Goal: Task Accomplishment & Management: Complete application form

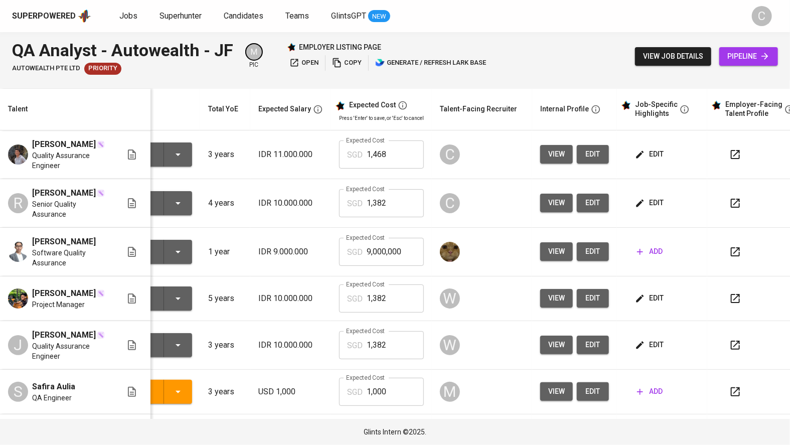
scroll to position [0, 68]
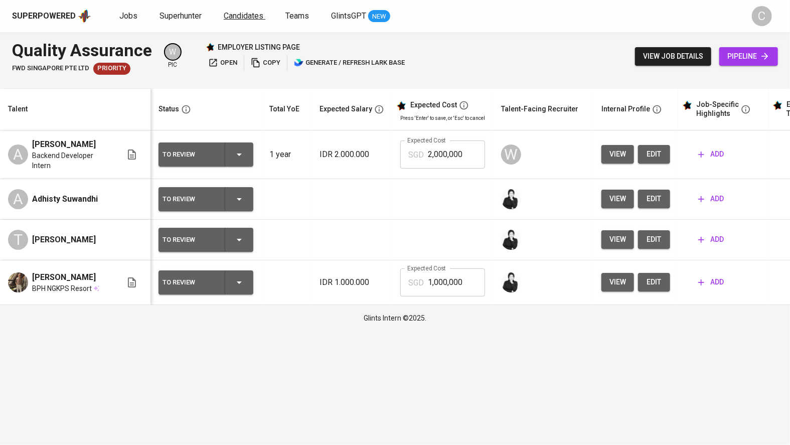
drag, startPoint x: 244, startPoint y: 15, endPoint x: 239, endPoint y: 12, distance: 5.6
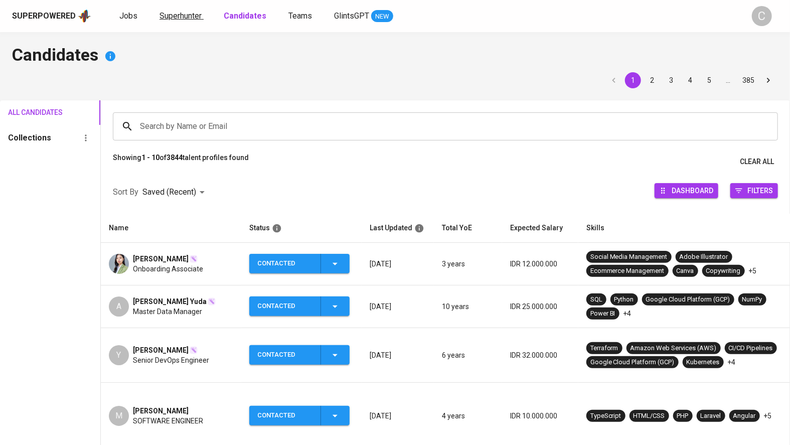
click at [168, 20] on span "Superhunter" at bounding box center [180, 16] width 42 height 10
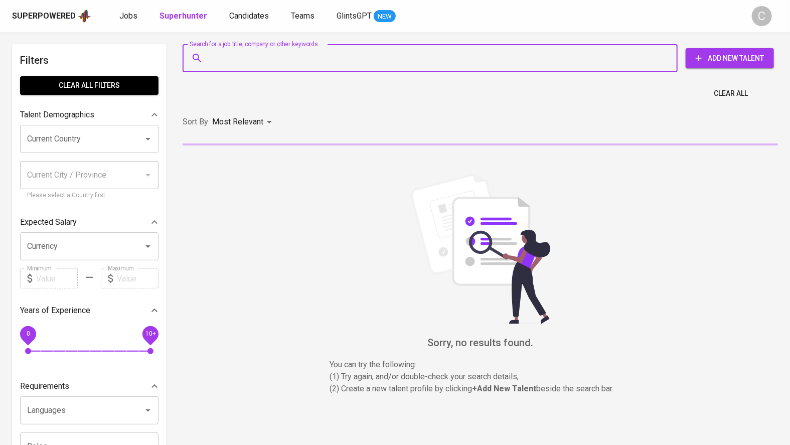
click at [226, 60] on input "Search for a job title, company or other keywords" at bounding box center [432, 58] width 451 height 19
paste input "[EMAIL_ADDRESS][DOMAIN_NAME]"
type input "[EMAIL_ADDRESS][DOMAIN_NAME]"
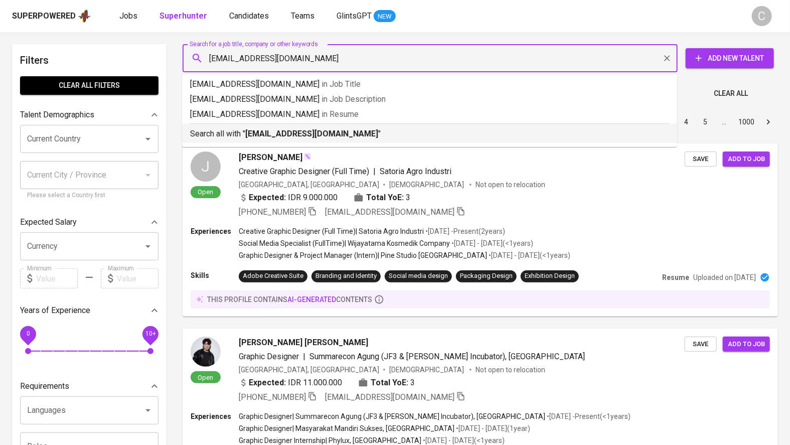
click at [267, 136] on b "[EMAIL_ADDRESS][DOMAIN_NAME]" at bounding box center [311, 134] width 133 height 10
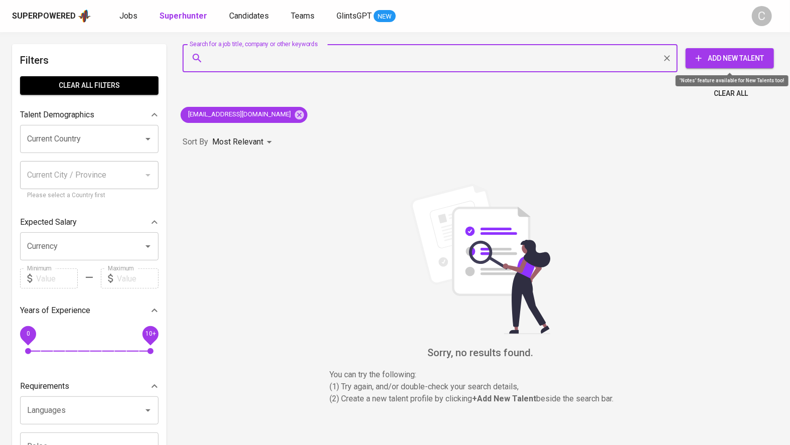
click at [717, 63] on span "Add New Talent" at bounding box center [729, 58] width 72 height 13
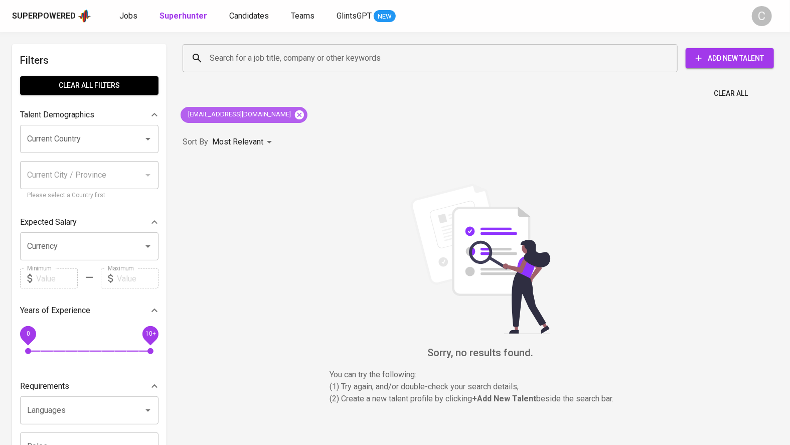
click at [295, 113] on icon at bounding box center [299, 114] width 9 height 9
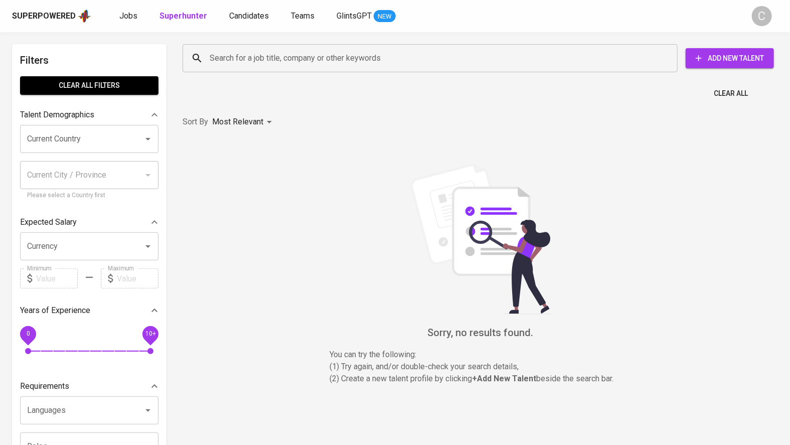
click at [229, 43] on div "Search for a job title, company or other keywords Search for a job title, compa…" at bounding box center [477, 58] width 595 height 32
click at [243, 59] on input "Search for a job title, company or other keywords" at bounding box center [432, 58] width 451 height 19
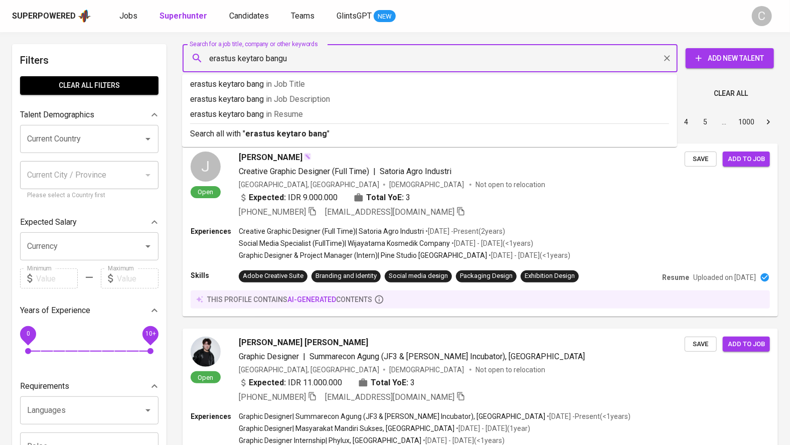
type input "erastus keytaro bangun"
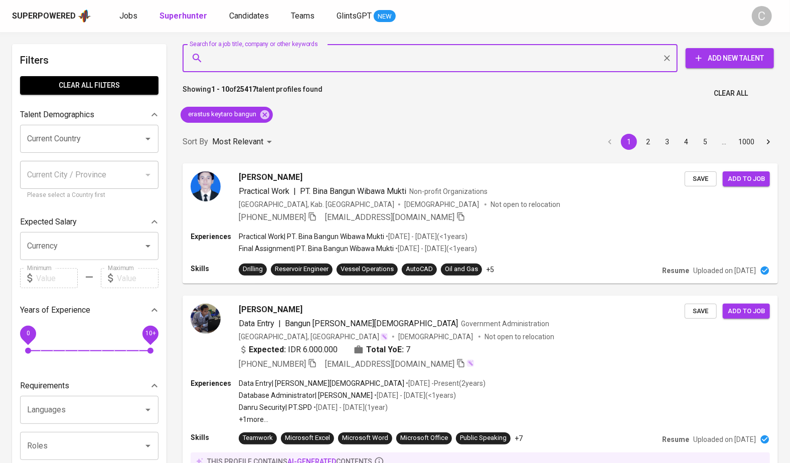
click at [743, 56] on span "Add New Talent" at bounding box center [729, 58] width 72 height 13
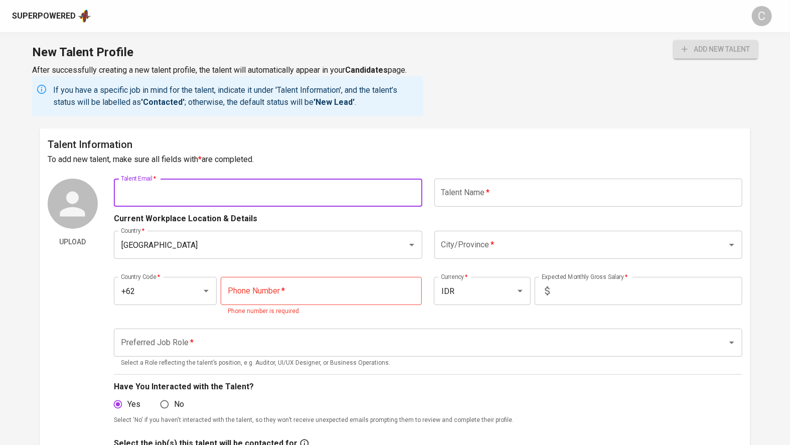
click at [205, 195] on input "text" at bounding box center [268, 192] width 308 height 28
paste input "[EMAIL_ADDRESS][DOMAIN_NAME]"
type input "[EMAIL_ADDRESS][DOMAIN_NAME]"
click at [516, 200] on input "text" at bounding box center [588, 192] width 308 height 28
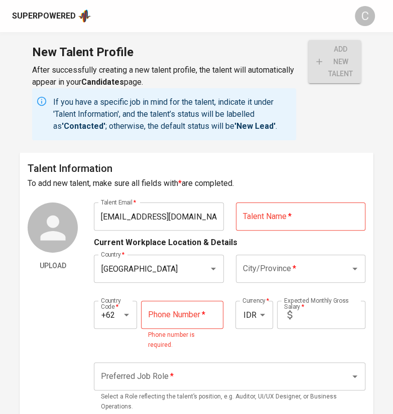
click at [279, 218] on input "text" at bounding box center [300, 217] width 129 height 28
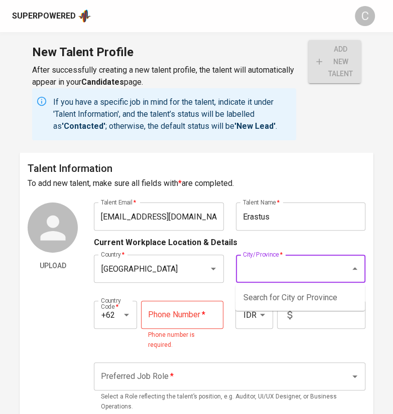
click at [272, 274] on input "City/Province   *" at bounding box center [286, 268] width 92 height 19
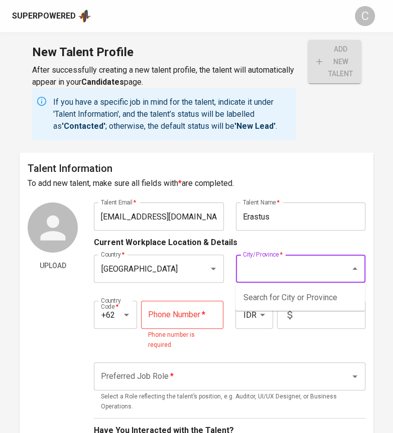
click at [279, 219] on input "Erastus" at bounding box center [300, 217] width 129 height 28
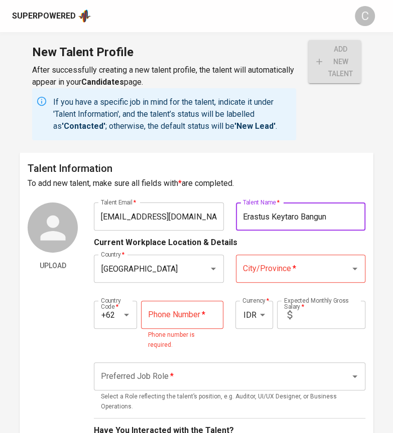
type input "Erastus Keytaro Bangun"
click at [260, 273] on input "City/Province   *" at bounding box center [286, 268] width 92 height 19
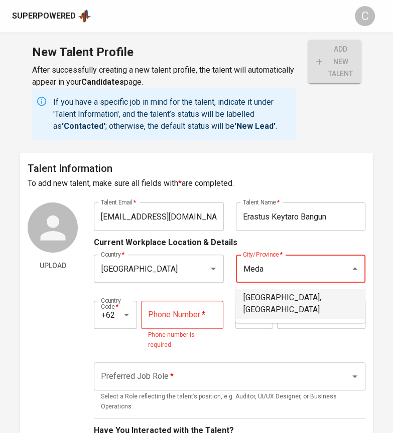
click at [280, 298] on li "[GEOGRAPHIC_DATA], [GEOGRAPHIC_DATA]" at bounding box center [299, 304] width 129 height 30
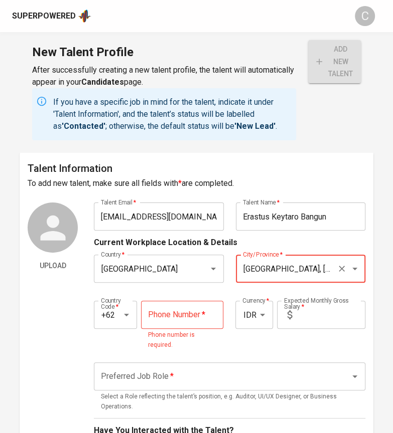
type input "[GEOGRAPHIC_DATA], [GEOGRAPHIC_DATA]"
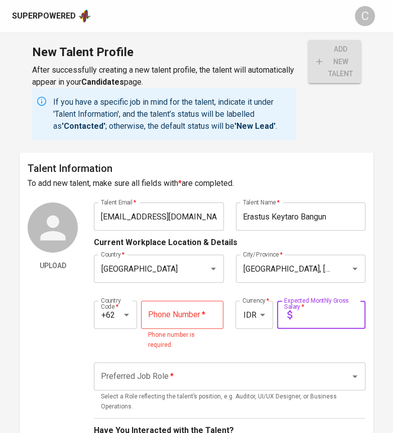
click at [311, 319] on input "text" at bounding box center [330, 315] width 69 height 28
type input "7.000.000"
click at [182, 308] on input "tel" at bounding box center [182, 315] width 82 height 28
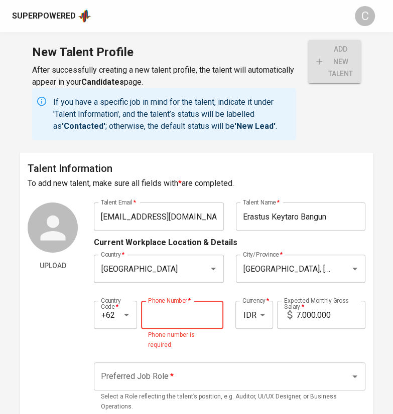
paste input "[PHONE_NUMBER]"
type input "[PHONE_NUMBER]"
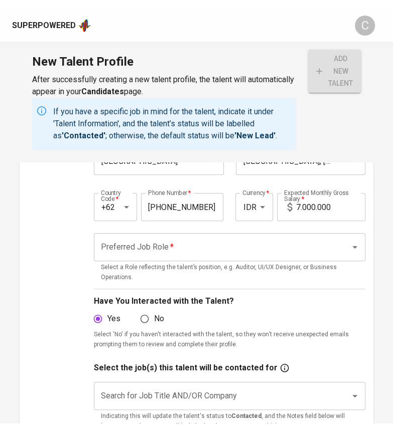
scroll to position [128, 0]
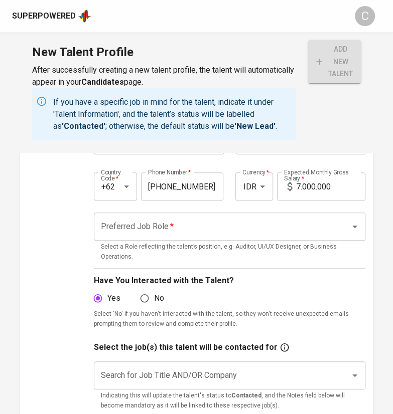
click at [167, 223] on input "Preferred Job Role   *" at bounding box center [215, 226] width 234 height 19
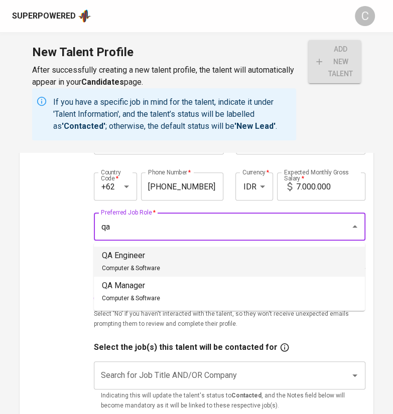
click at [169, 251] on li "QA Engineer Computer & Software" at bounding box center [229, 262] width 271 height 30
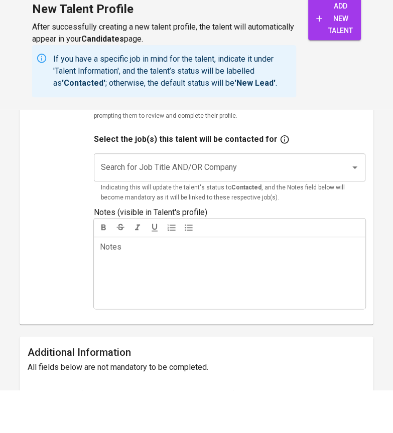
scroll to position [310, 0]
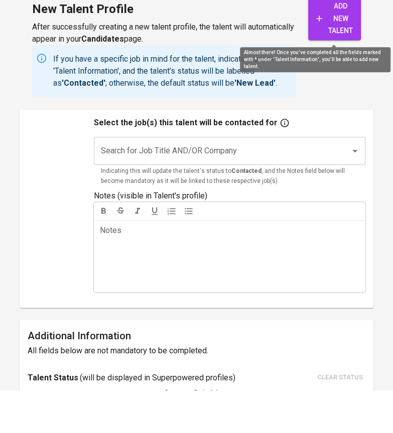
type input "QA Engineer"
drag, startPoint x: 335, startPoint y: 58, endPoint x: 336, endPoint y: 34, distance: 23.6
click at [336, 15] on div "Superpowered C New Talent Profile After successfully creating a new talent prof…" at bounding box center [196, 258] width 393 height 1136
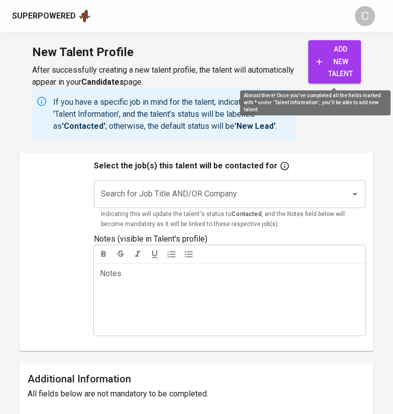
click at [342, 64] on span "add new talent" at bounding box center [334, 61] width 37 height 37
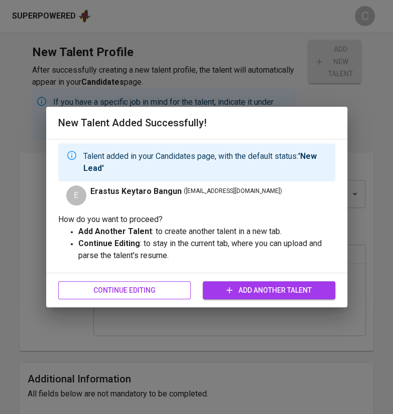
click at [129, 295] on span "Continue Editing" at bounding box center [124, 290] width 116 height 13
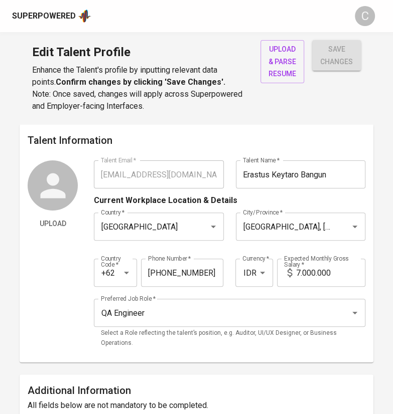
type input "[EMAIL_ADDRESS][DOMAIN_NAME]"
type input "Erastus Keytaro Bangun"
type input "[GEOGRAPHIC_DATA]"
type input "[GEOGRAPHIC_DATA], [GEOGRAPHIC_DATA]"
type input "+62"
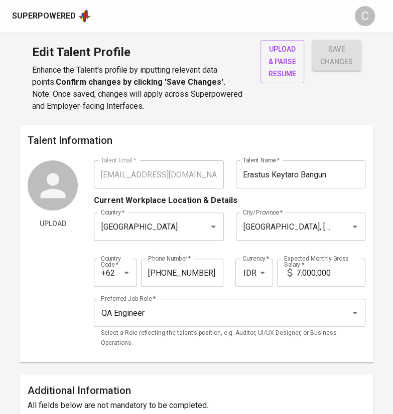
type input "[PHONE_NUMBER]"
type input "IDR"
type input "QA Engineer"
click at [54, 12] on div "Superpowered" at bounding box center [44, 17] width 64 height 12
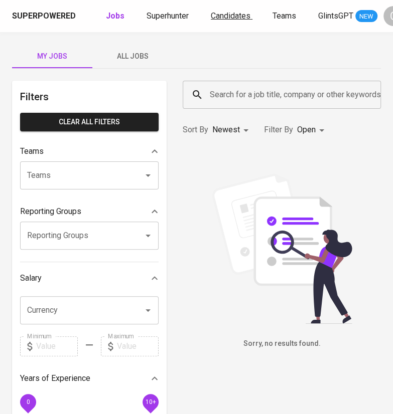
click at [226, 17] on span "Candidates" at bounding box center [231, 16] width 40 height 10
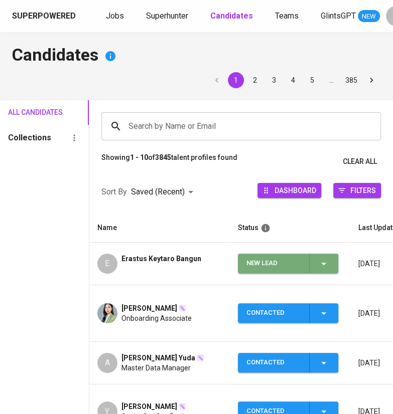
click at [323, 269] on icon "button" at bounding box center [323, 264] width 12 height 12
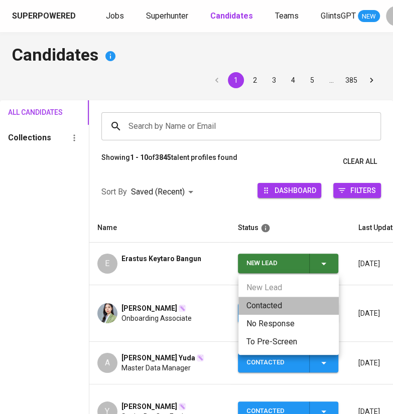
click at [273, 304] on li "Contacted" at bounding box center [288, 306] width 100 height 18
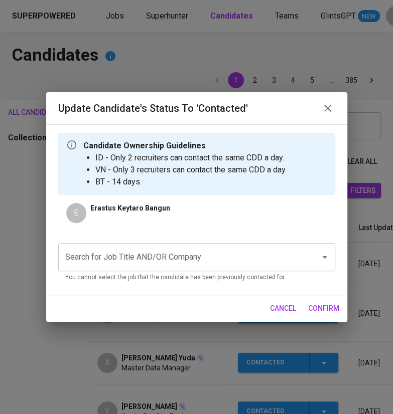
click at [164, 265] on input "Search for Job Title AND/OR Company" at bounding box center [183, 257] width 240 height 19
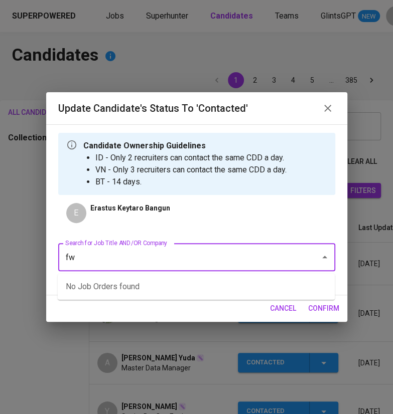
type input "f"
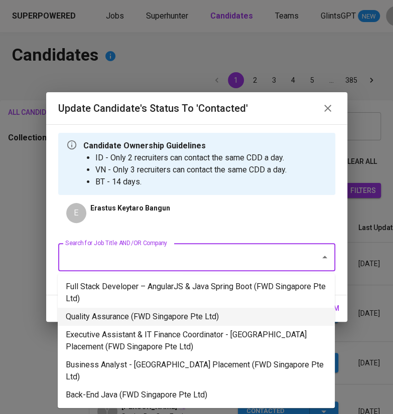
click at [185, 315] on li "Quality Assurance (FWD Singapore Pte Ltd)" at bounding box center [196, 317] width 277 height 18
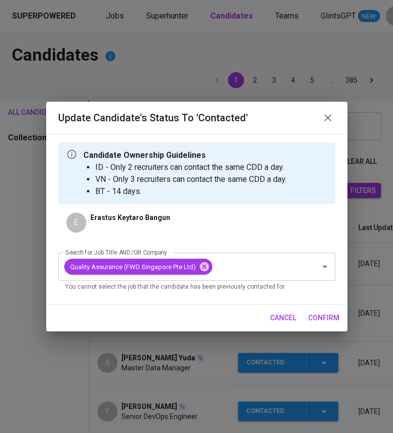
click at [323, 314] on span "confirm" at bounding box center [323, 318] width 31 height 13
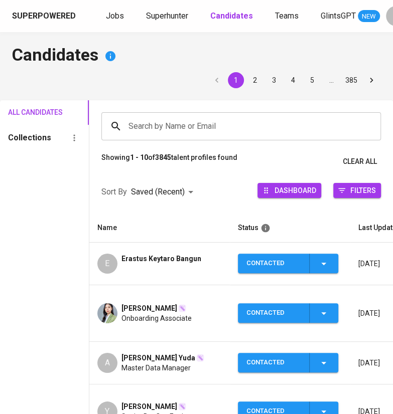
click at [360, 0] on html "Superpowered Jobs Superhunter Candidates Teams GlintsGPT NEW C Candidates 1 2 3…" at bounding box center [196, 412] width 393 height 825
click at [362, 0] on html "Superpowered Jobs Superhunter Candidates Teams GlintsGPT NEW C Candidates 1 2 3…" at bounding box center [196, 412] width 393 height 825
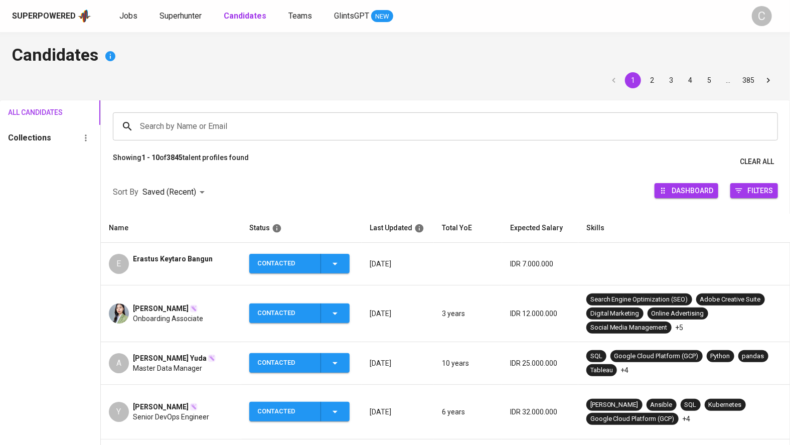
click at [177, 261] on span "Erastus Keytaro Bangun" at bounding box center [173, 259] width 80 height 10
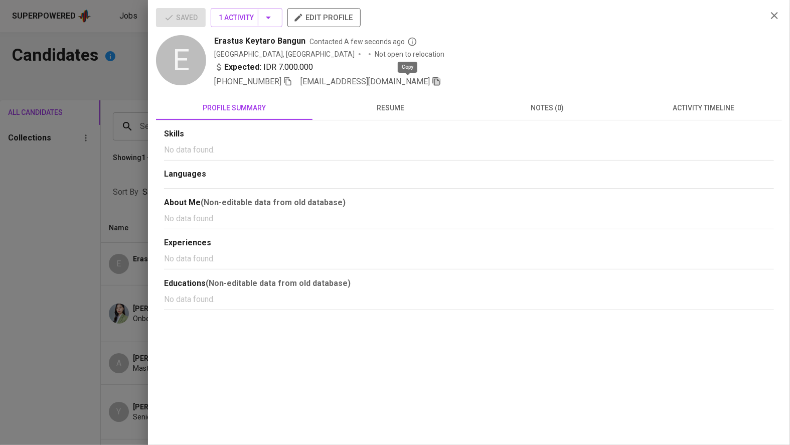
drag, startPoint x: 407, startPoint y: 81, endPoint x: 384, endPoint y: 101, distance: 30.6
click at [432, 81] on icon "button" at bounding box center [436, 81] width 9 height 9
click at [5, 277] on div at bounding box center [395, 222] width 790 height 445
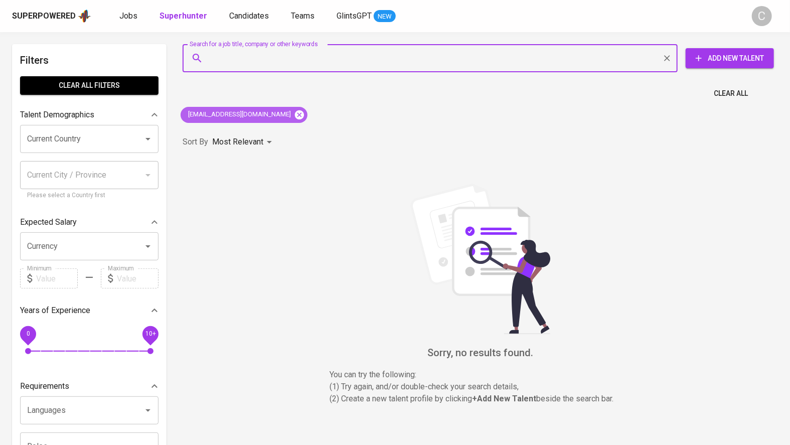
click at [295, 117] on icon at bounding box center [299, 114] width 9 height 9
